Goal: Check status: Check status

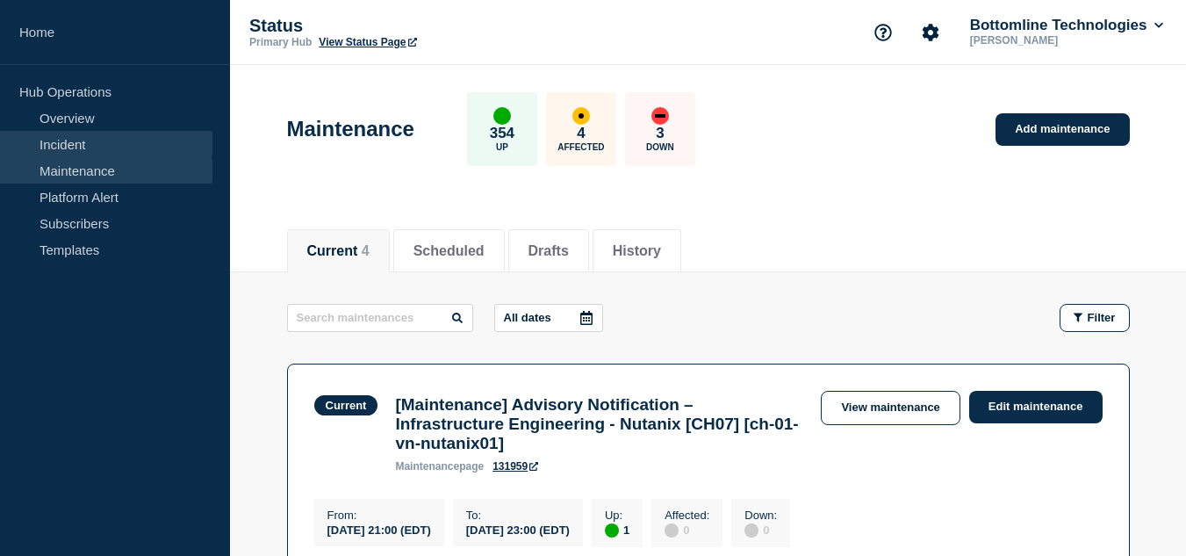
click at [81, 148] on link "Incident" at bounding box center [106, 144] width 213 height 26
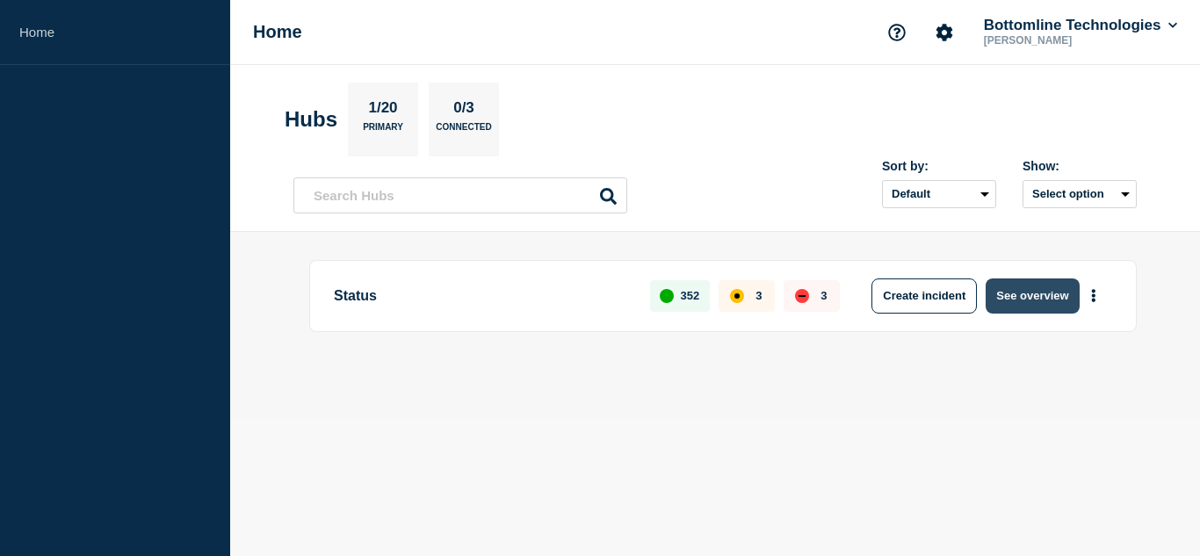
click at [1058, 308] on button "See overview" at bounding box center [1031, 295] width 93 height 35
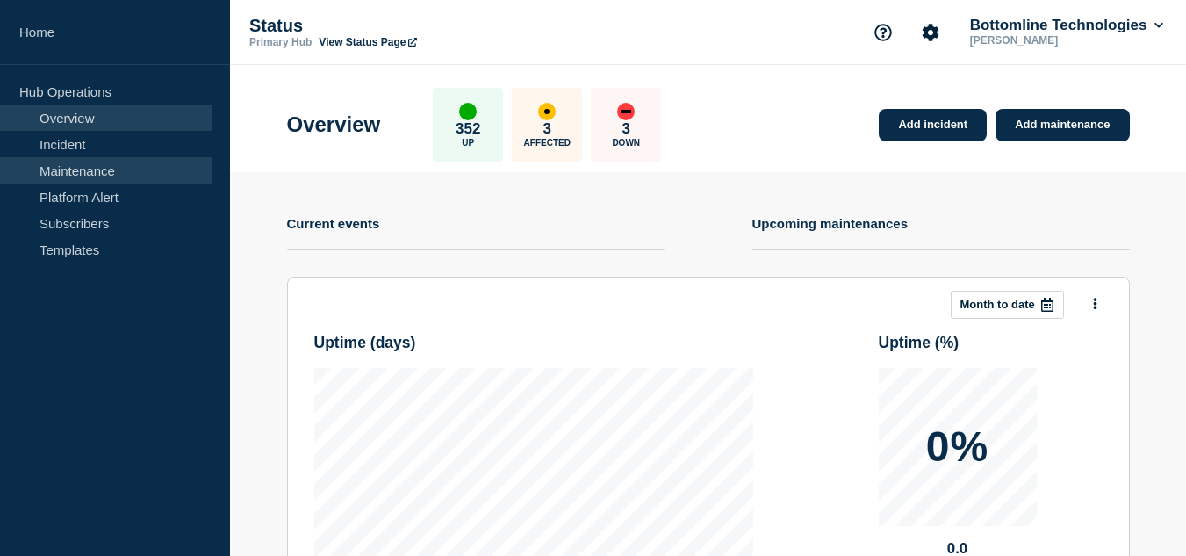
click at [68, 180] on link "Maintenance" at bounding box center [106, 170] width 213 height 26
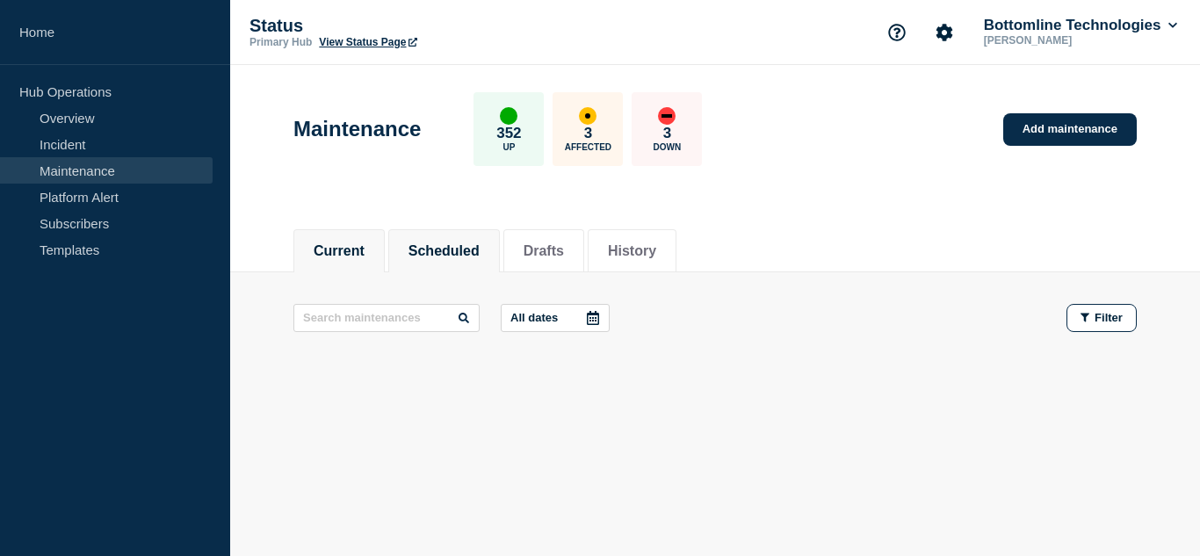
click at [480, 261] on li "Scheduled" at bounding box center [444, 250] width 112 height 43
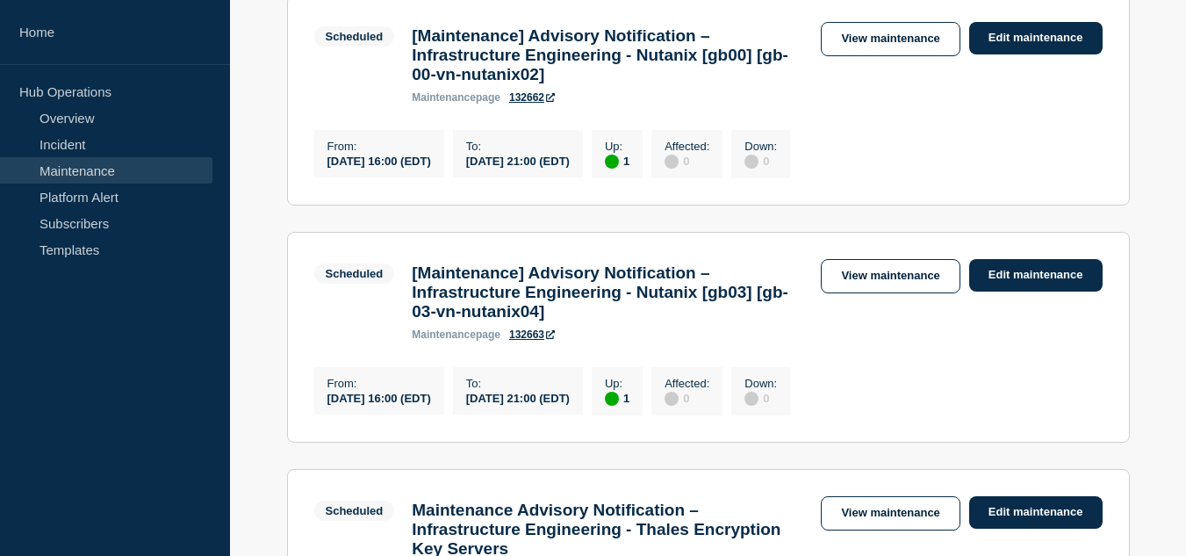
scroll to position [1054, 0]
